Goal: Task Accomplishment & Management: Manage account settings

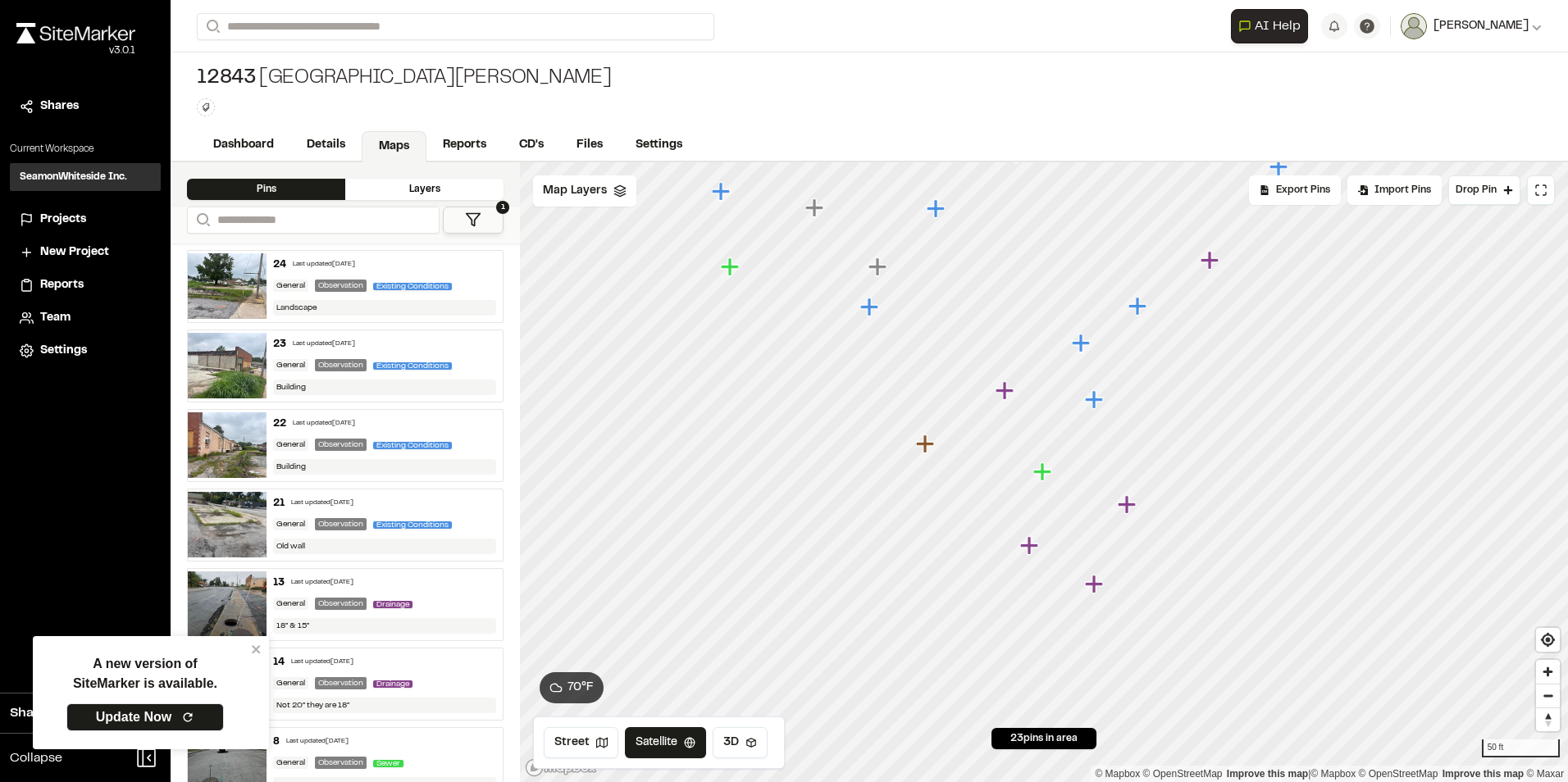
click at [1537, 27] on icon at bounding box center [1537, 26] width 9 height 9
click at [1283, 96] on div "12843 Union Street X Marion Avenue Type Enter or comma to add tag." at bounding box center [869, 91] width 1398 height 78
click at [341, 26] on input "Search" at bounding box center [455, 26] width 517 height 27
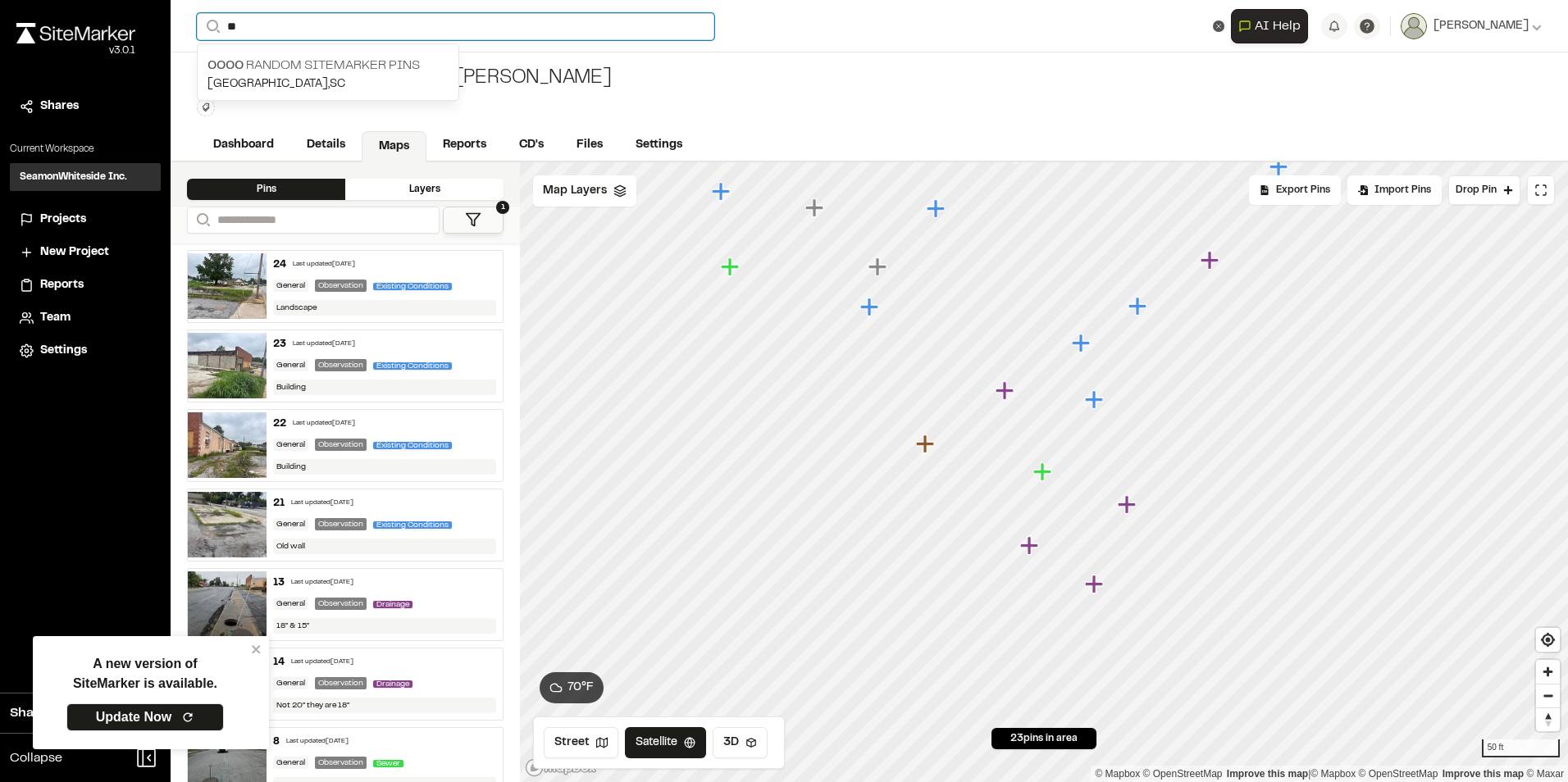
type input "*"
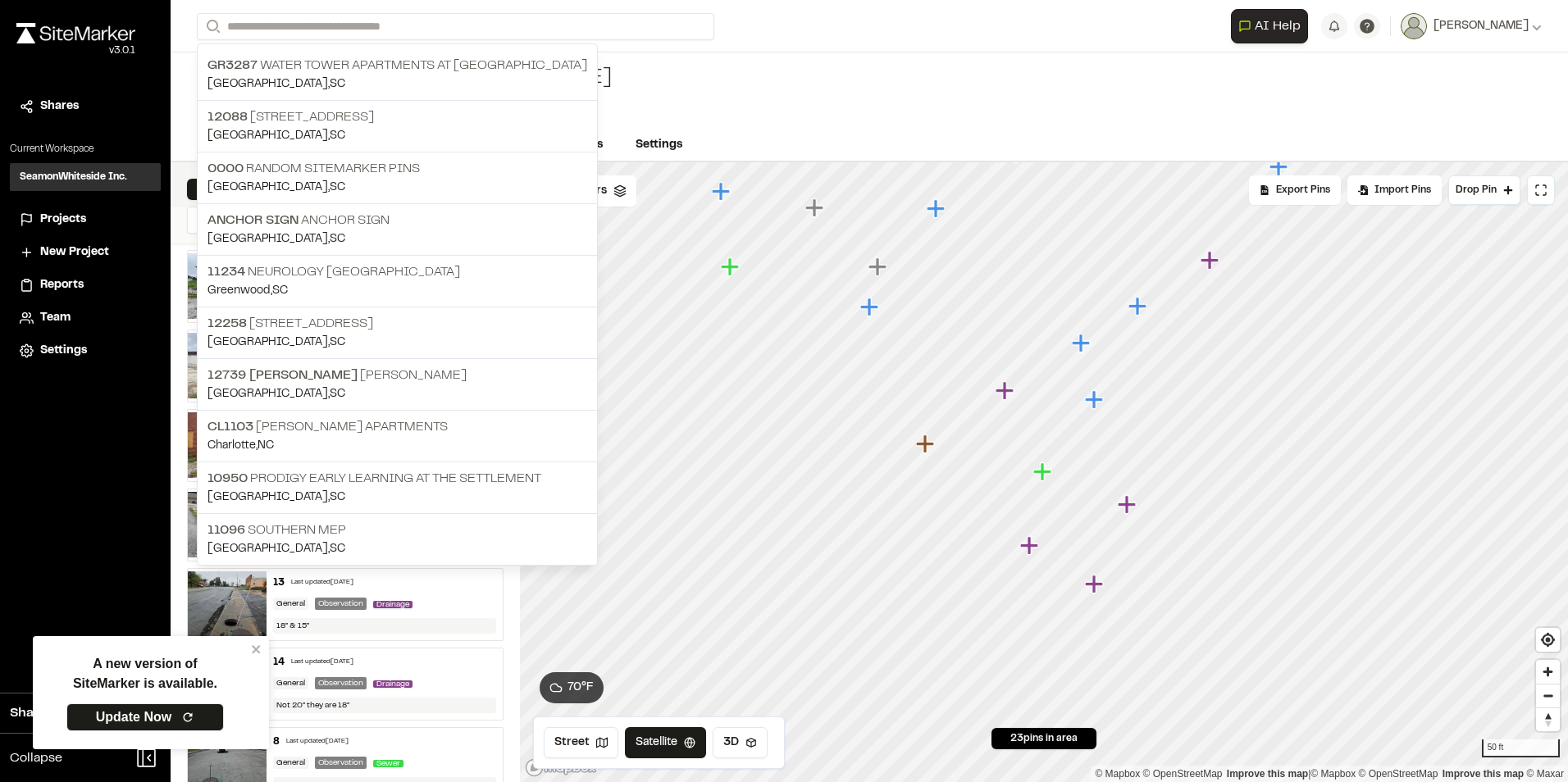
click at [66, 320] on span "Team" at bounding box center [55, 318] width 30 height 18
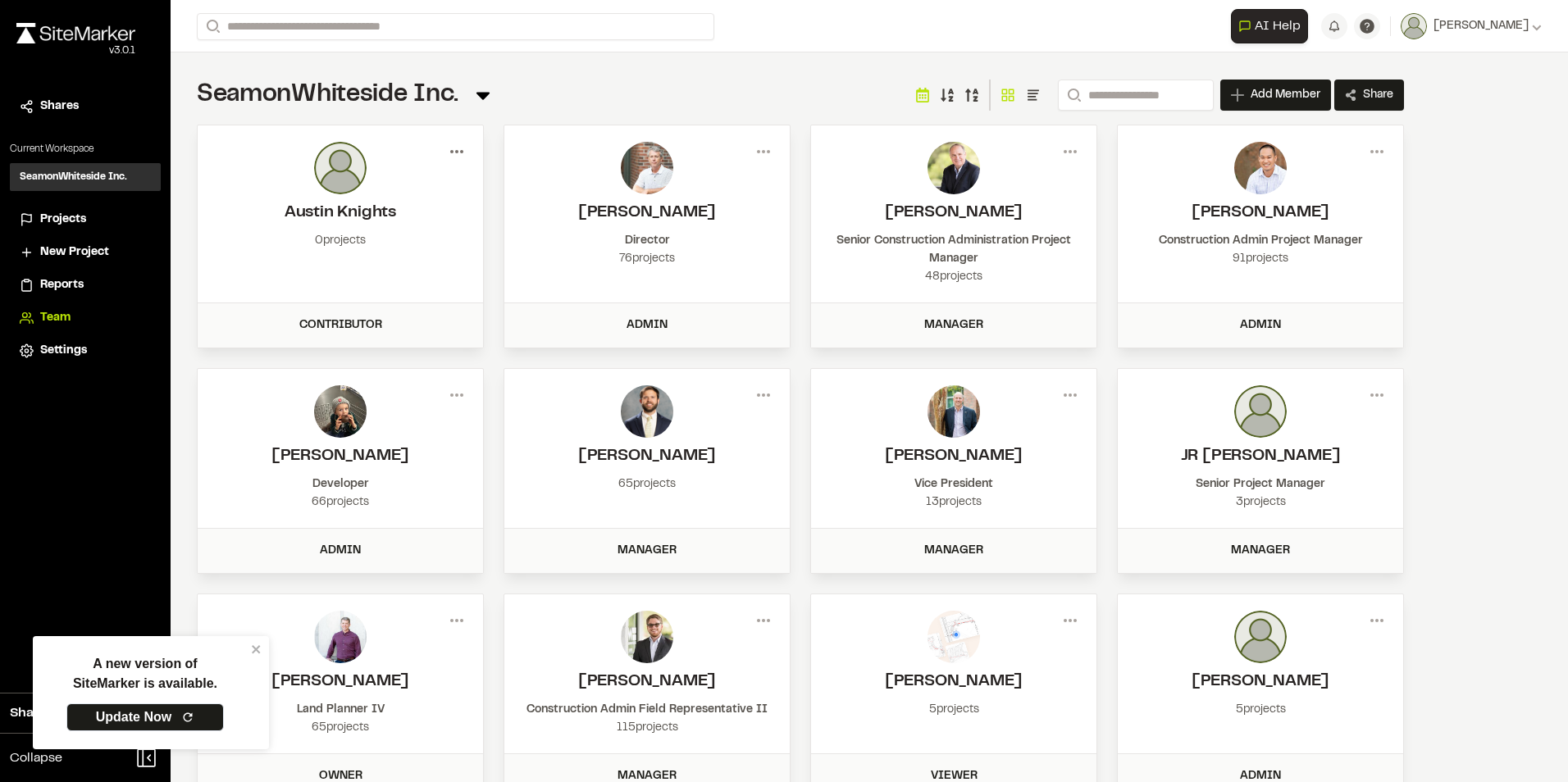
click at [460, 150] on icon at bounding box center [457, 152] width 26 height 26
click at [392, 210] on div "Edit Permissions" at bounding box center [397, 211] width 143 height 25
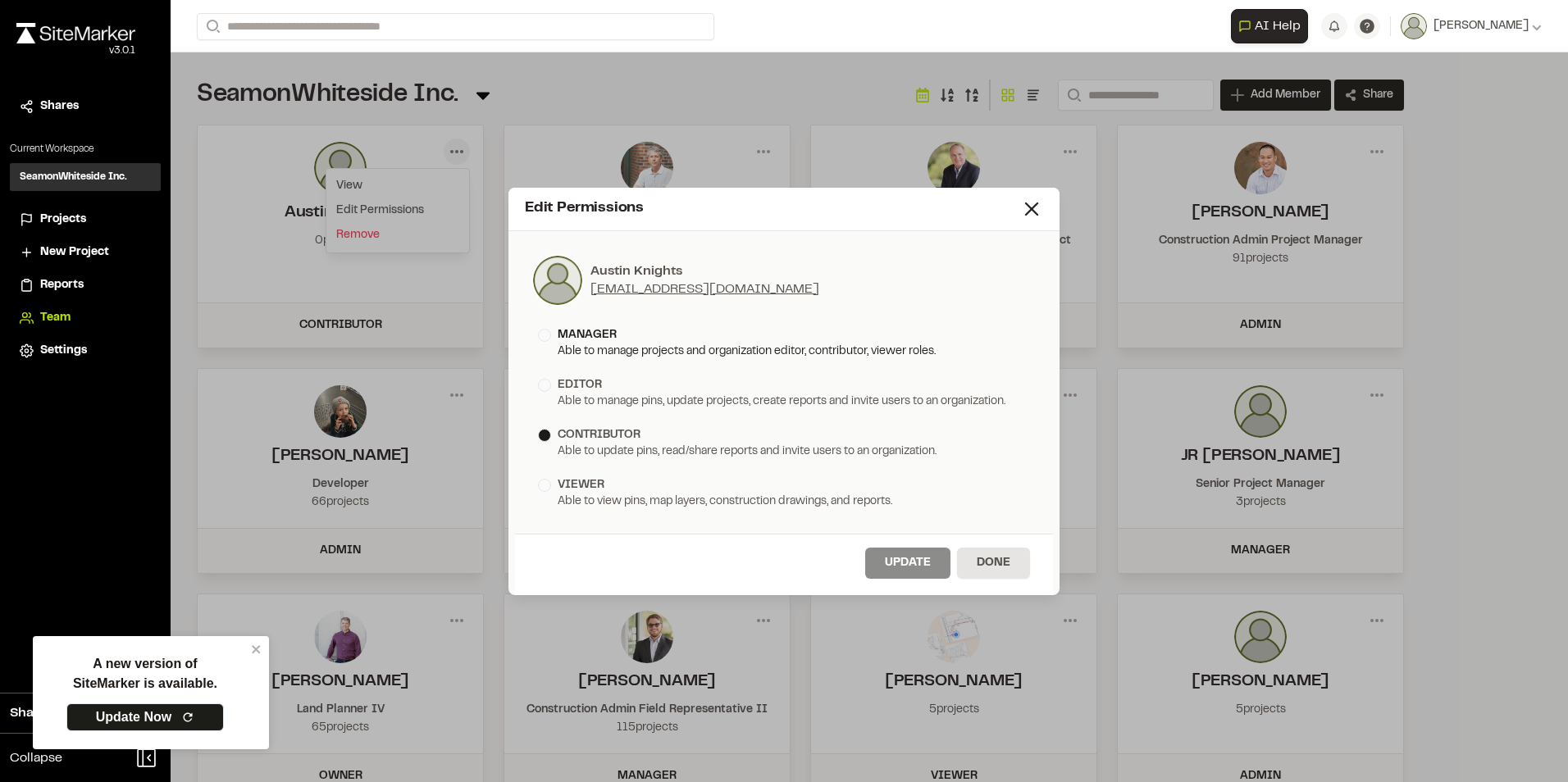
click at [545, 337] on div at bounding box center [545, 336] width 13 height 13
click at [901, 564] on button "Update" at bounding box center [908, 563] width 85 height 31
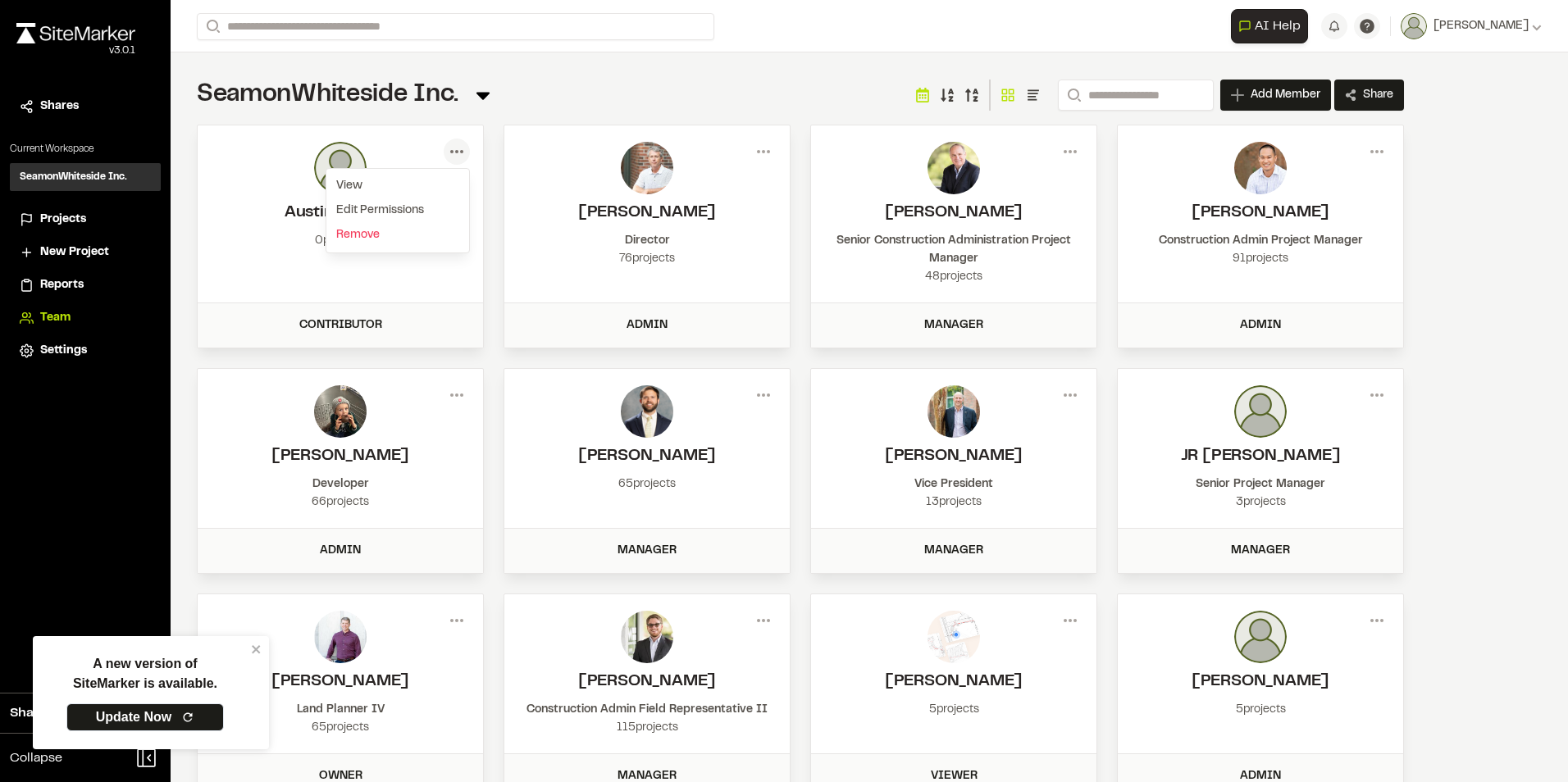
click at [73, 221] on span "Projects" at bounding box center [62, 219] width 46 height 18
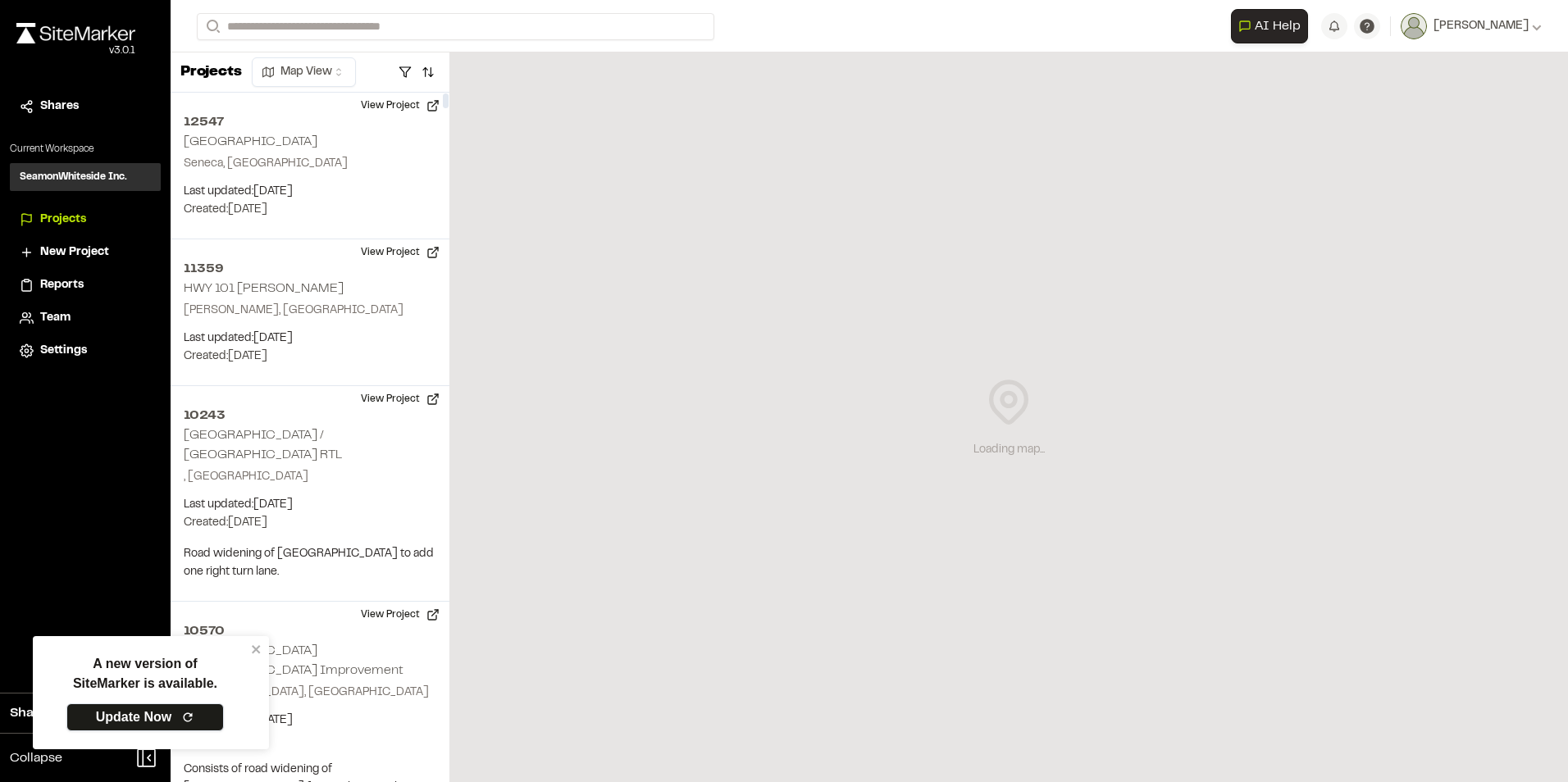
click at [160, 720] on link "Update Now" at bounding box center [145, 717] width 157 height 27
